Goal: Task Accomplishment & Management: Manage account settings

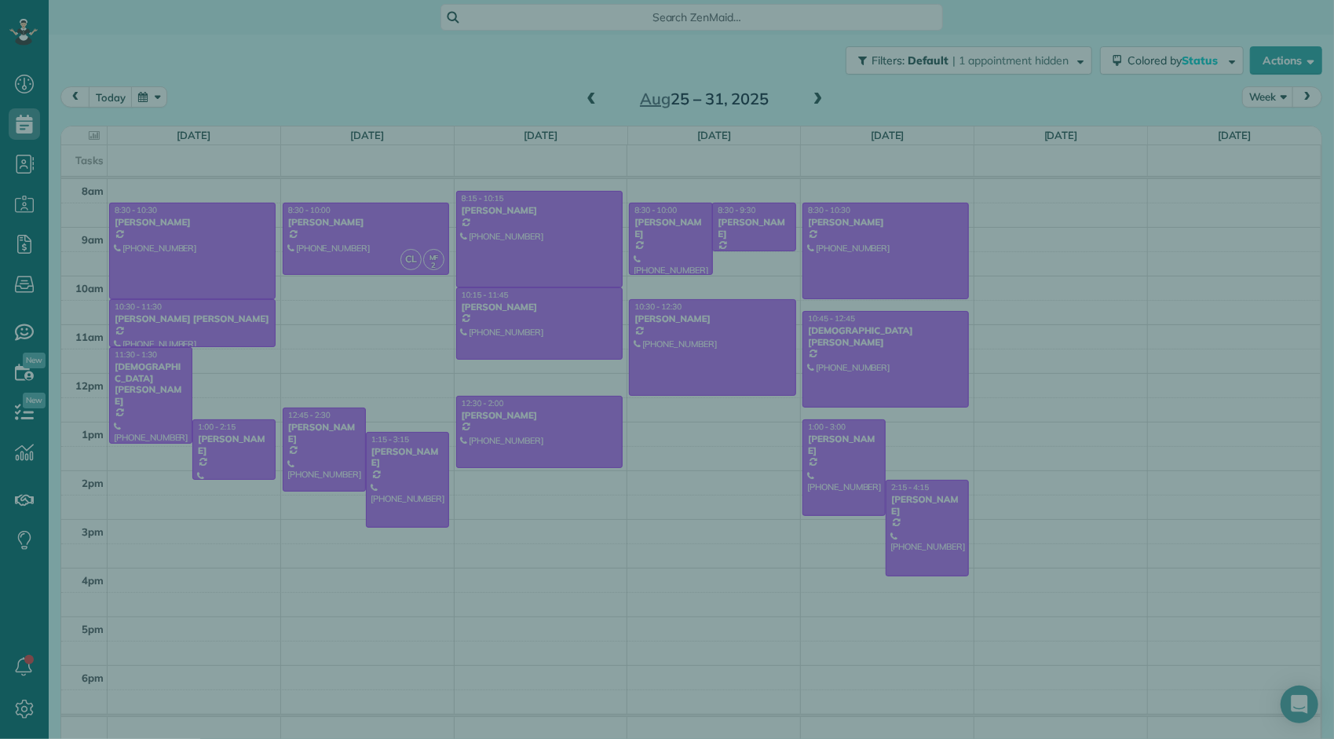
scroll to position [6, 6]
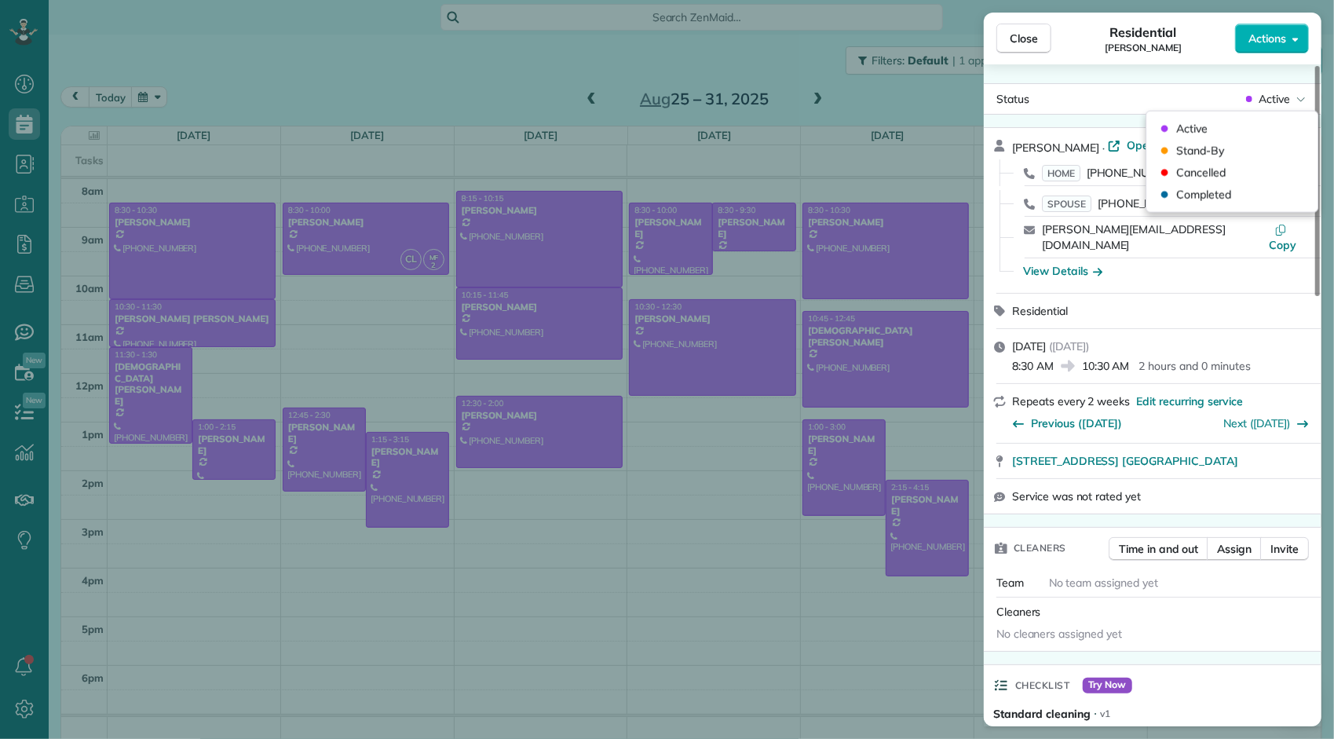
click at [1267, 99] on span "Active" at bounding box center [1274, 99] width 31 height 16
click at [1193, 170] on span "Cancelled" at bounding box center [1200, 173] width 49 height 16
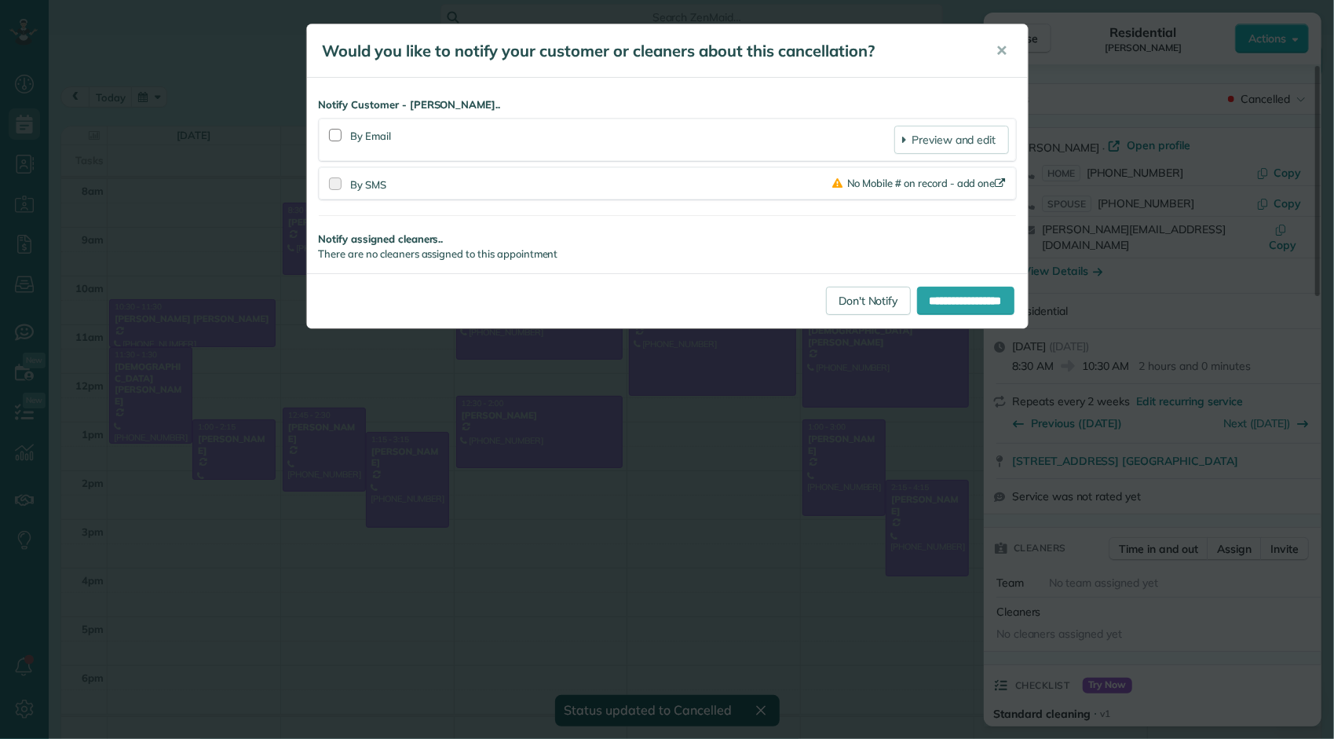
click at [333, 192] on section "By SMS No Mobile # on record - add one" at bounding box center [667, 183] width 697 height 32
click at [334, 137] on div at bounding box center [335, 135] width 13 height 13
click at [945, 137] on link "Preview and edit" at bounding box center [951, 140] width 114 height 28
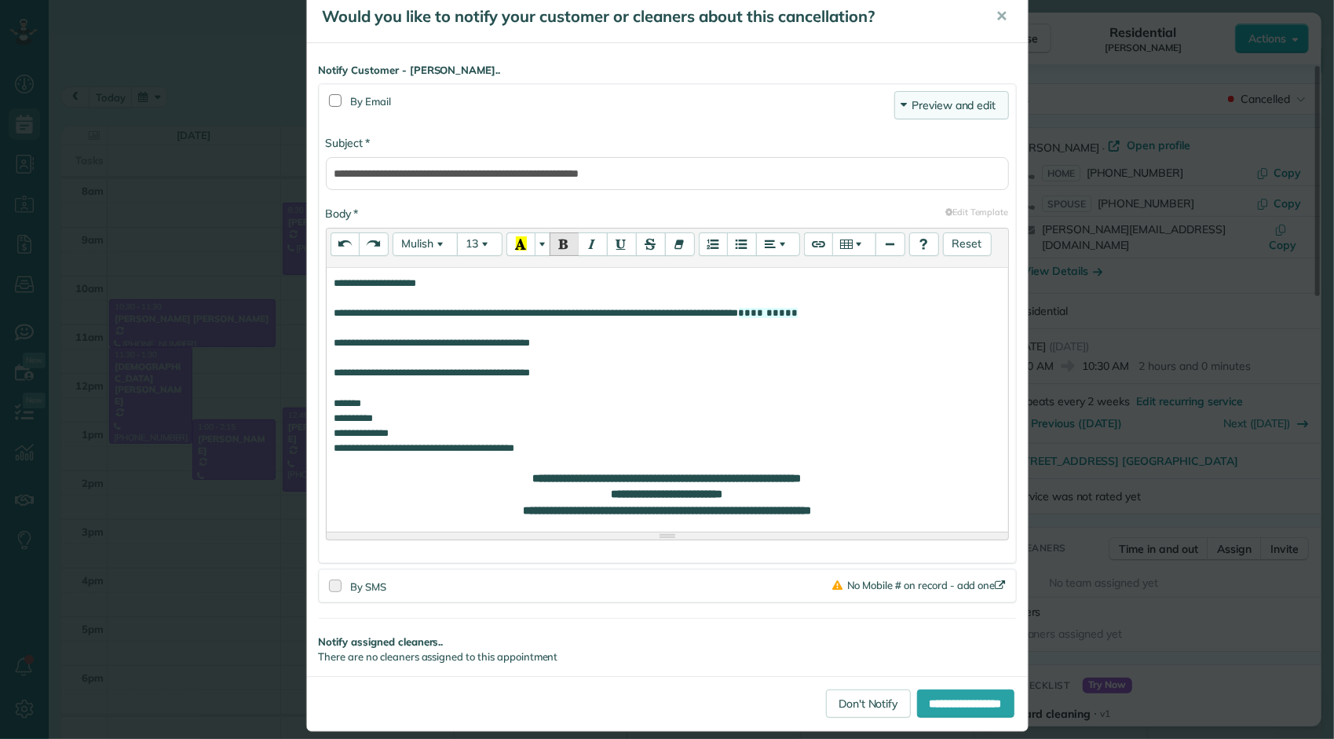
scroll to position [47, 0]
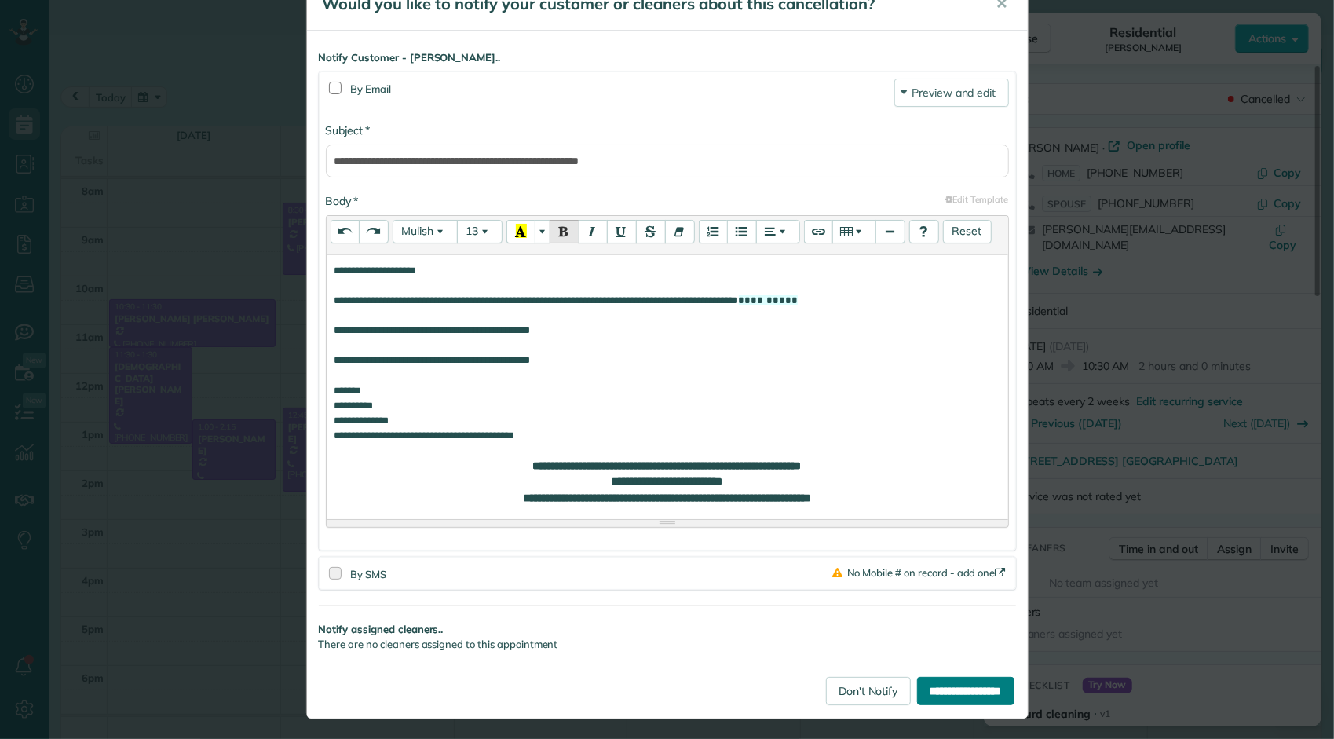
click at [940, 689] on input "**********" at bounding box center [965, 691] width 97 height 28
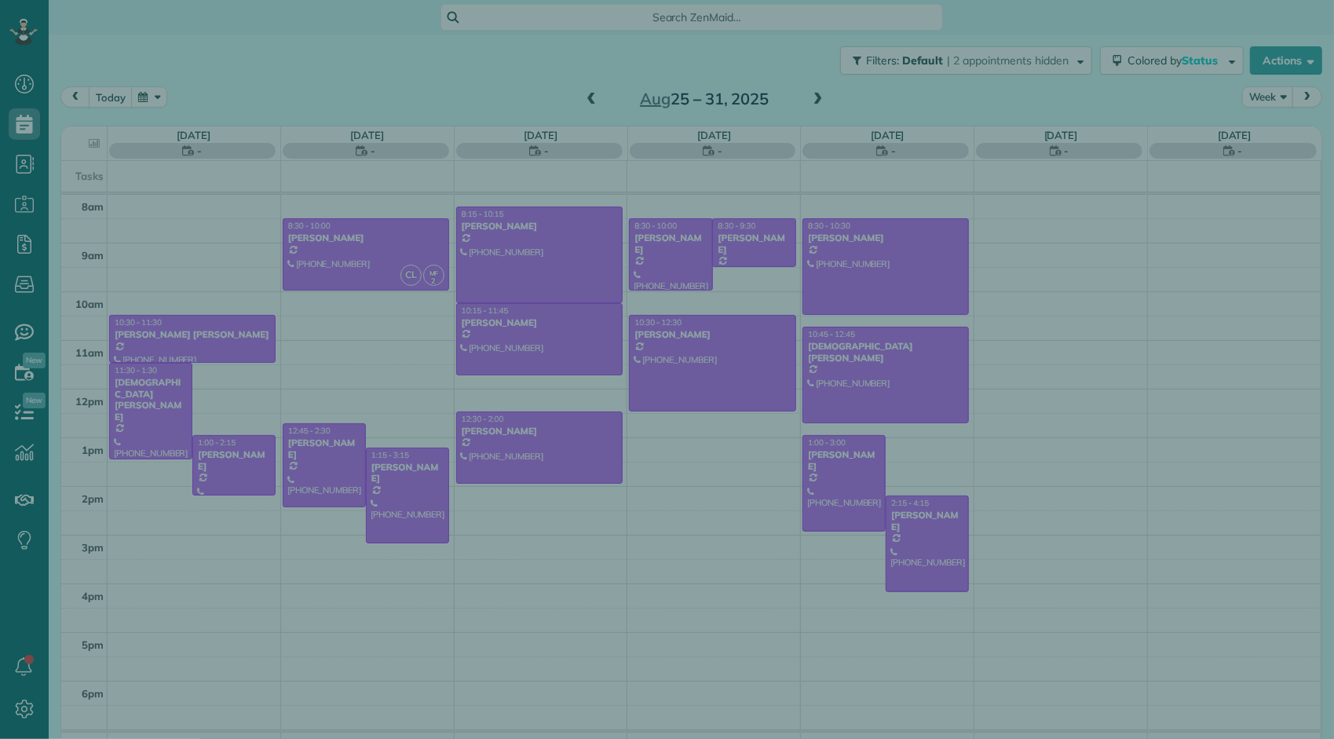
scroll to position [6, 6]
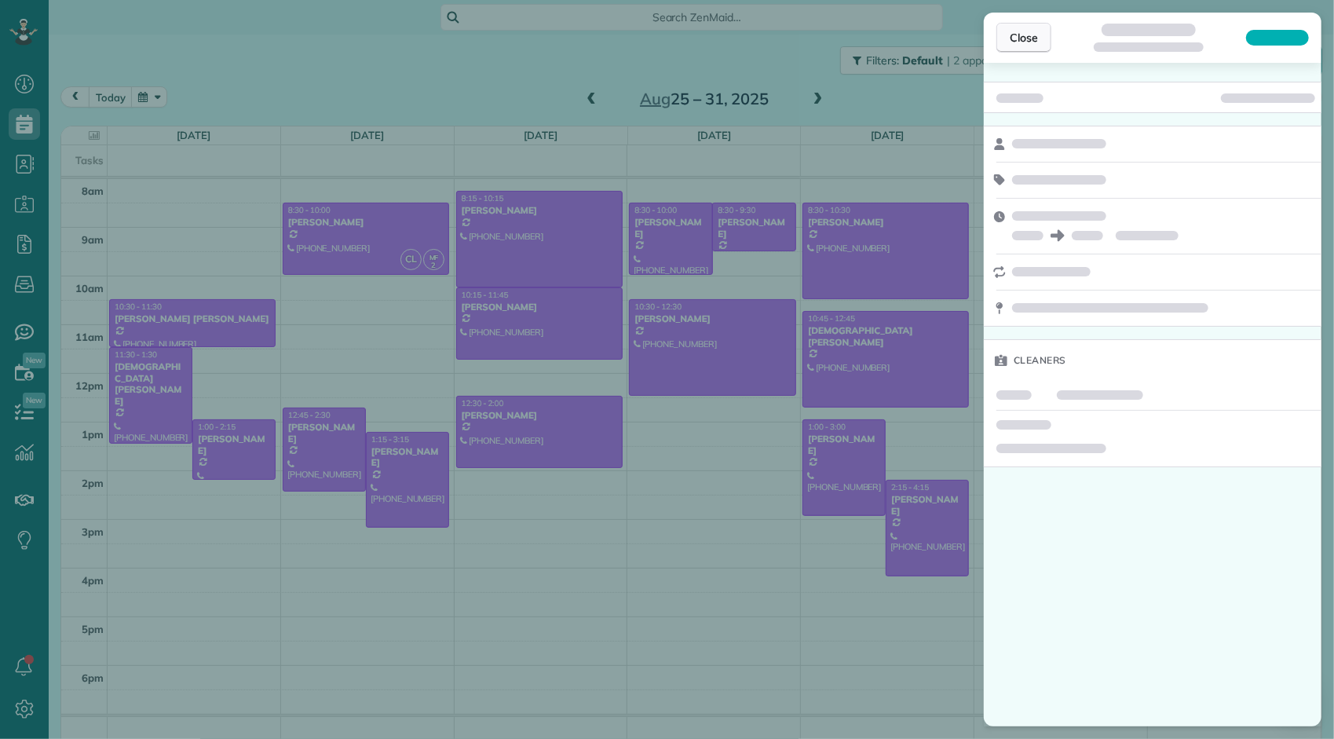
click at [1029, 41] on span "Close" at bounding box center [1024, 38] width 28 height 16
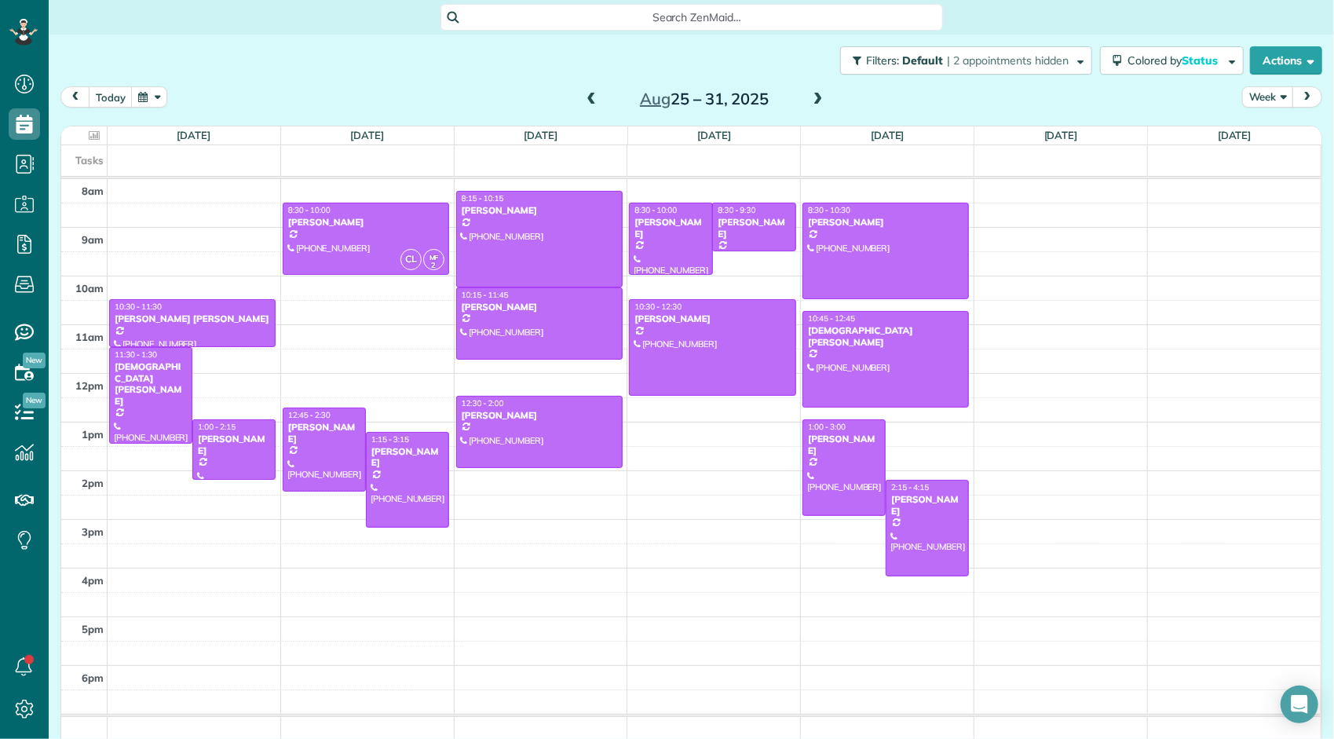
click at [588, 114] on div "today Week Aug 25 – 31, 2025" at bounding box center [691, 100] width 1262 height 29
click at [587, 97] on span at bounding box center [591, 100] width 17 height 14
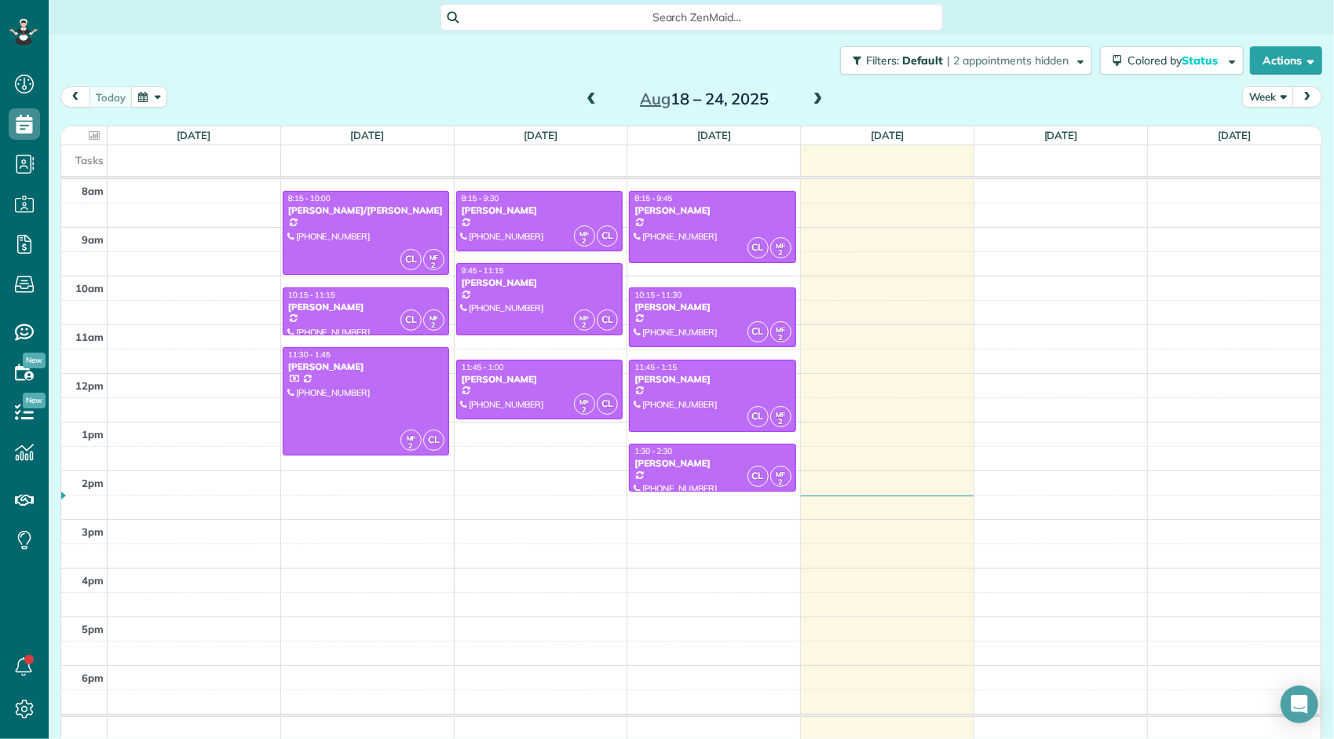
click at [394, 393] on div at bounding box center [365, 401] width 165 height 107
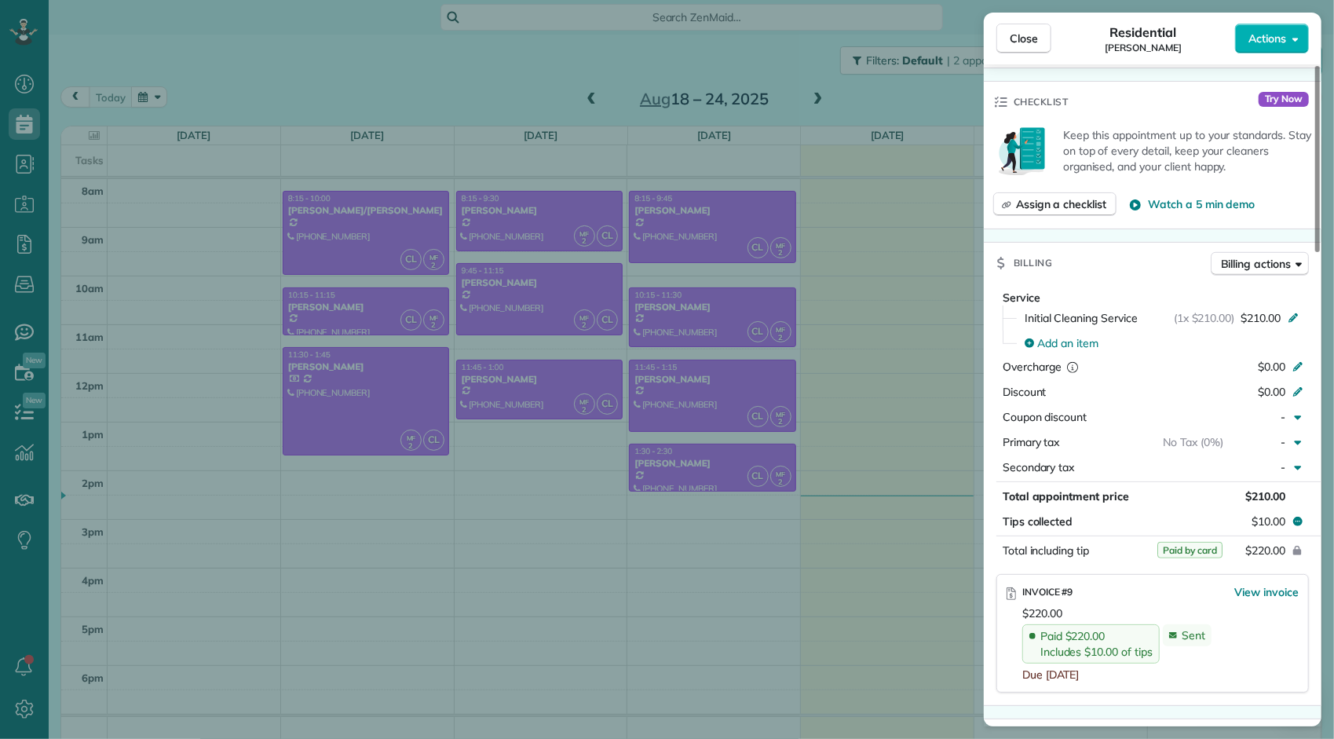
scroll to position [567, 0]
click at [1022, 42] on span "Close" at bounding box center [1024, 39] width 28 height 16
